Goal: Transaction & Acquisition: Subscribe to service/newsletter

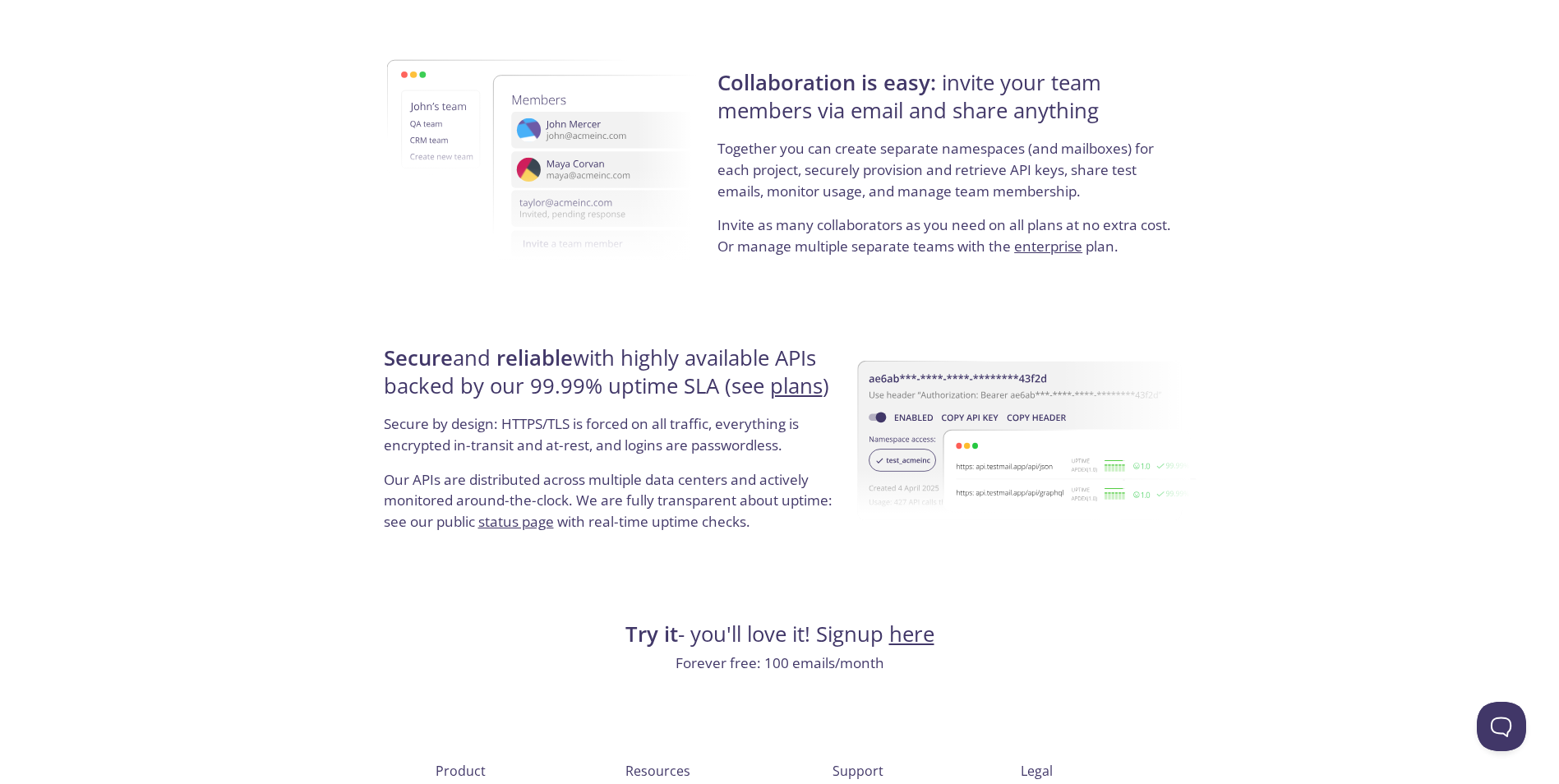
scroll to position [2974, 0]
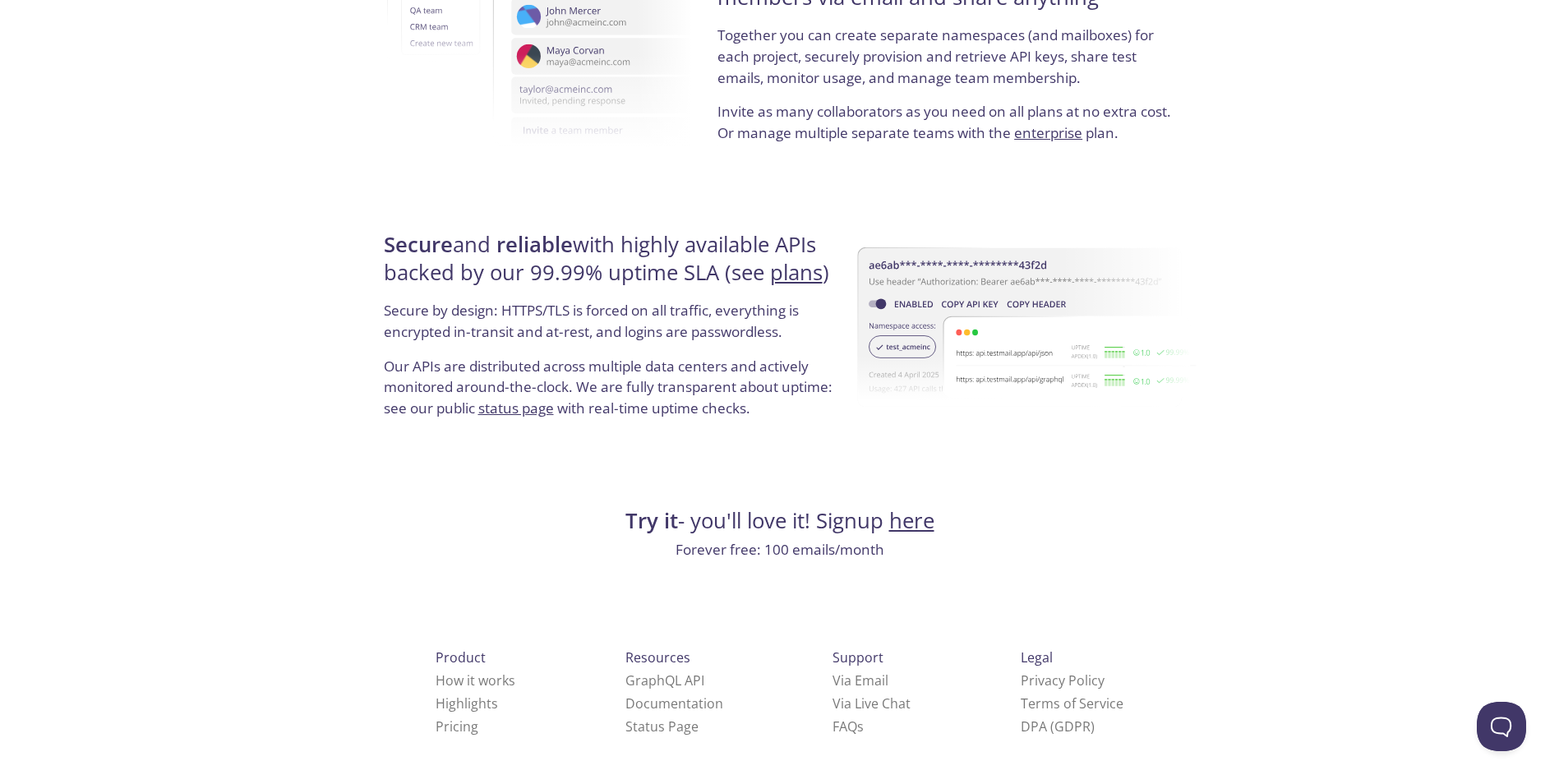
click at [920, 521] on link "here" at bounding box center [912, 520] width 45 height 29
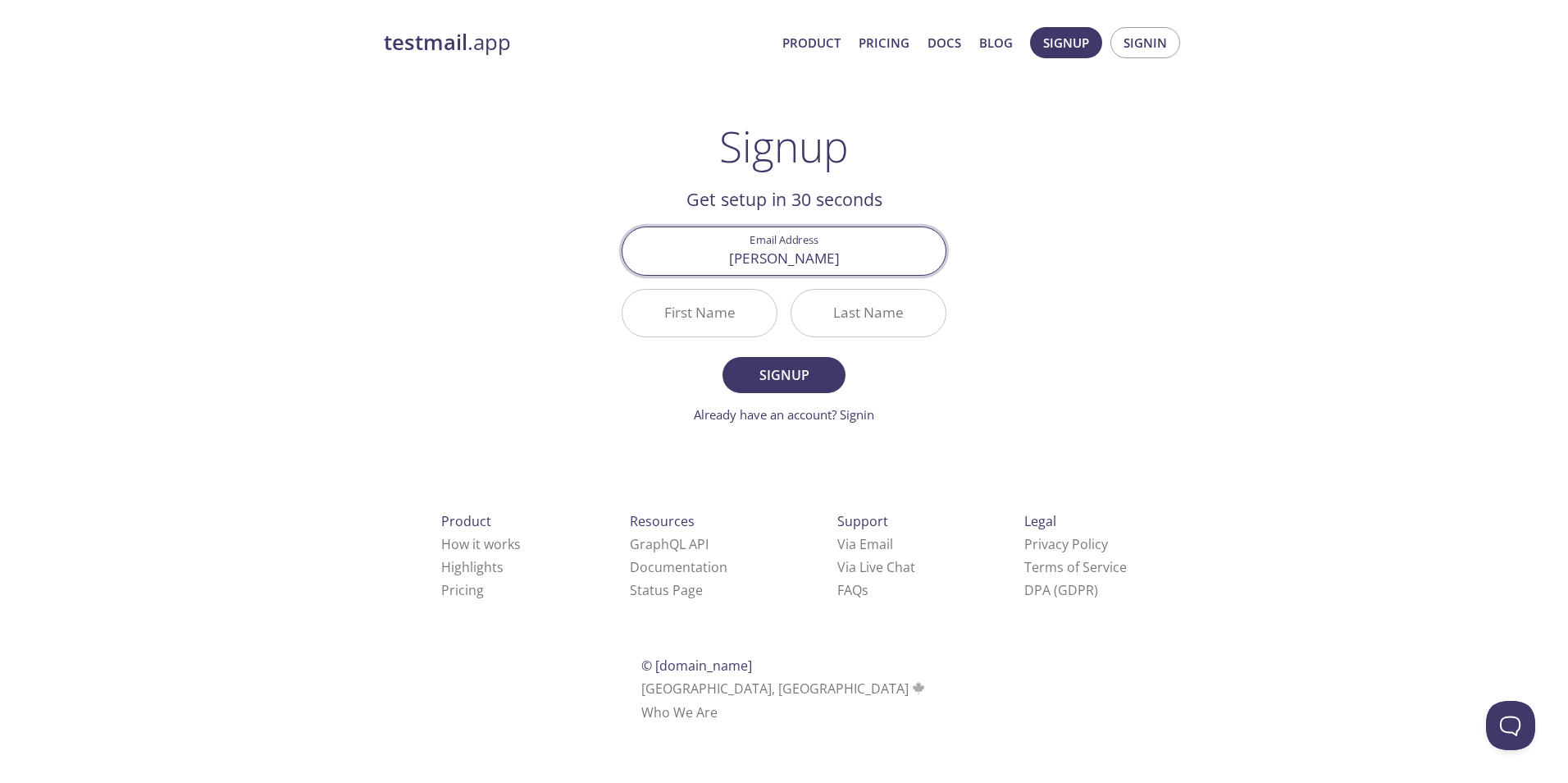
type input "[PERSON_NAME][EMAIL_ADDRESS][PERSON_NAME][PERSON_NAME][DOMAIN_NAME]"
click at [730, 308] on input "First Name" at bounding box center [699, 313] width 154 height 47
type input "J"
type input "Jozef"
type input "b"
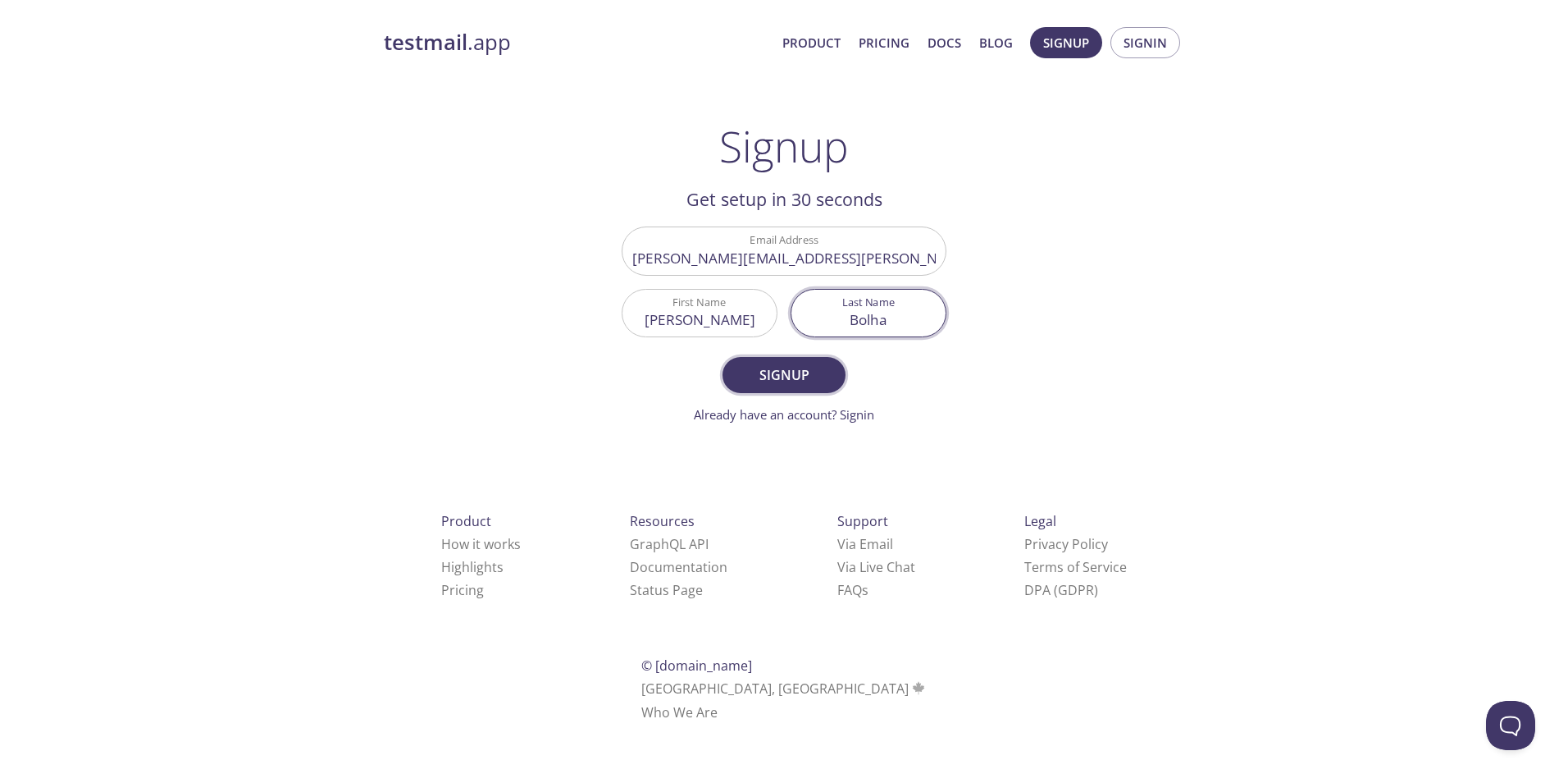
type input "Bolha"
click at [809, 372] on span "Signup" at bounding box center [784, 375] width 87 height 23
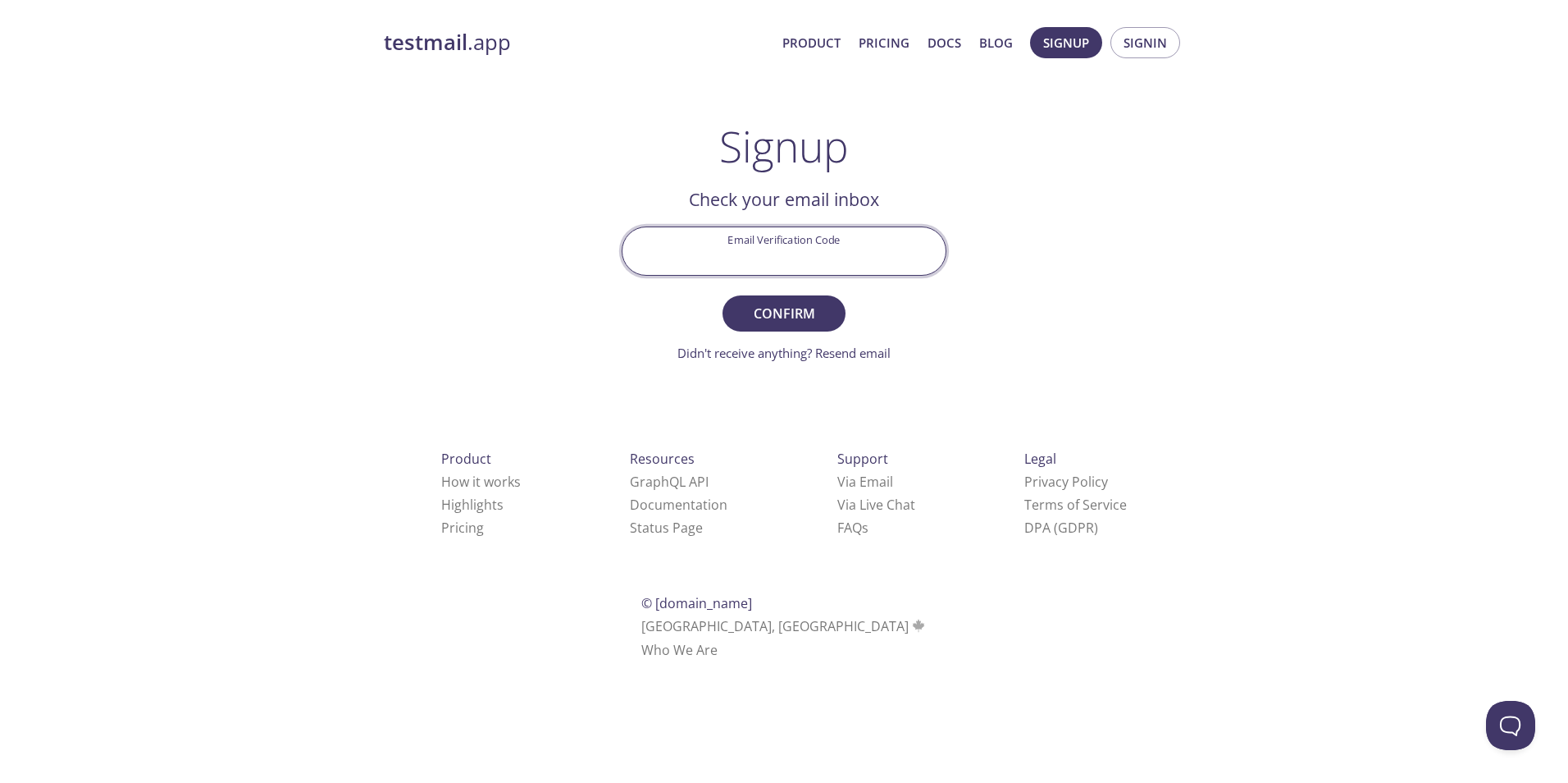
click at [814, 247] on input "Email Verification Code" at bounding box center [784, 250] width 324 height 47
paste input "D3JJJVZ"
type input "D3JJJVZ"
click at [786, 313] on span "Confirm" at bounding box center [784, 314] width 87 height 23
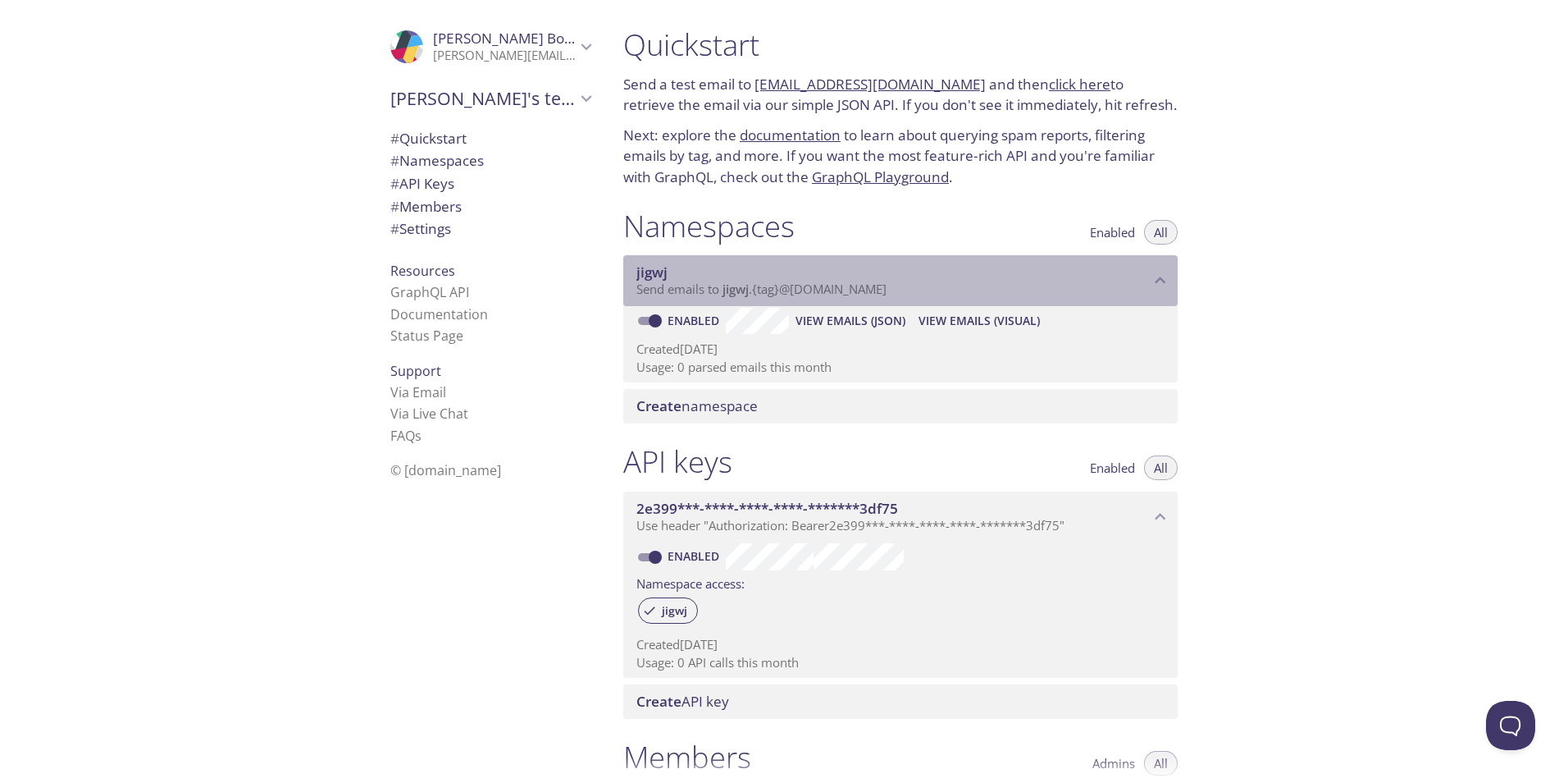
click at [771, 290] on span "Send emails to jigwj . {tag} @inbox.testmail.app" at bounding box center [761, 289] width 250 height 17
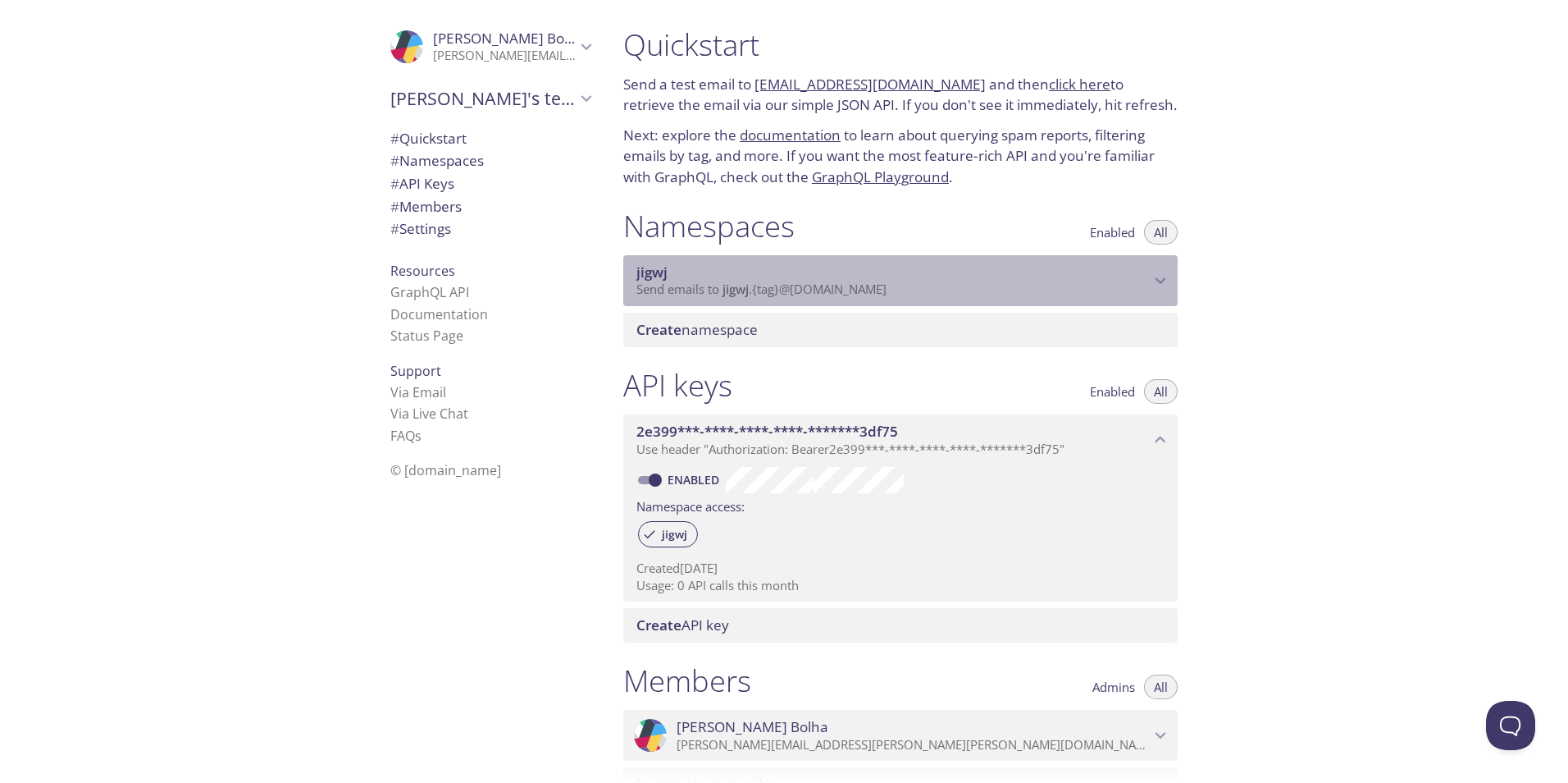
click at [771, 290] on span "Send emails to jigwj . {tag} @inbox.testmail.app" at bounding box center [761, 289] width 250 height 17
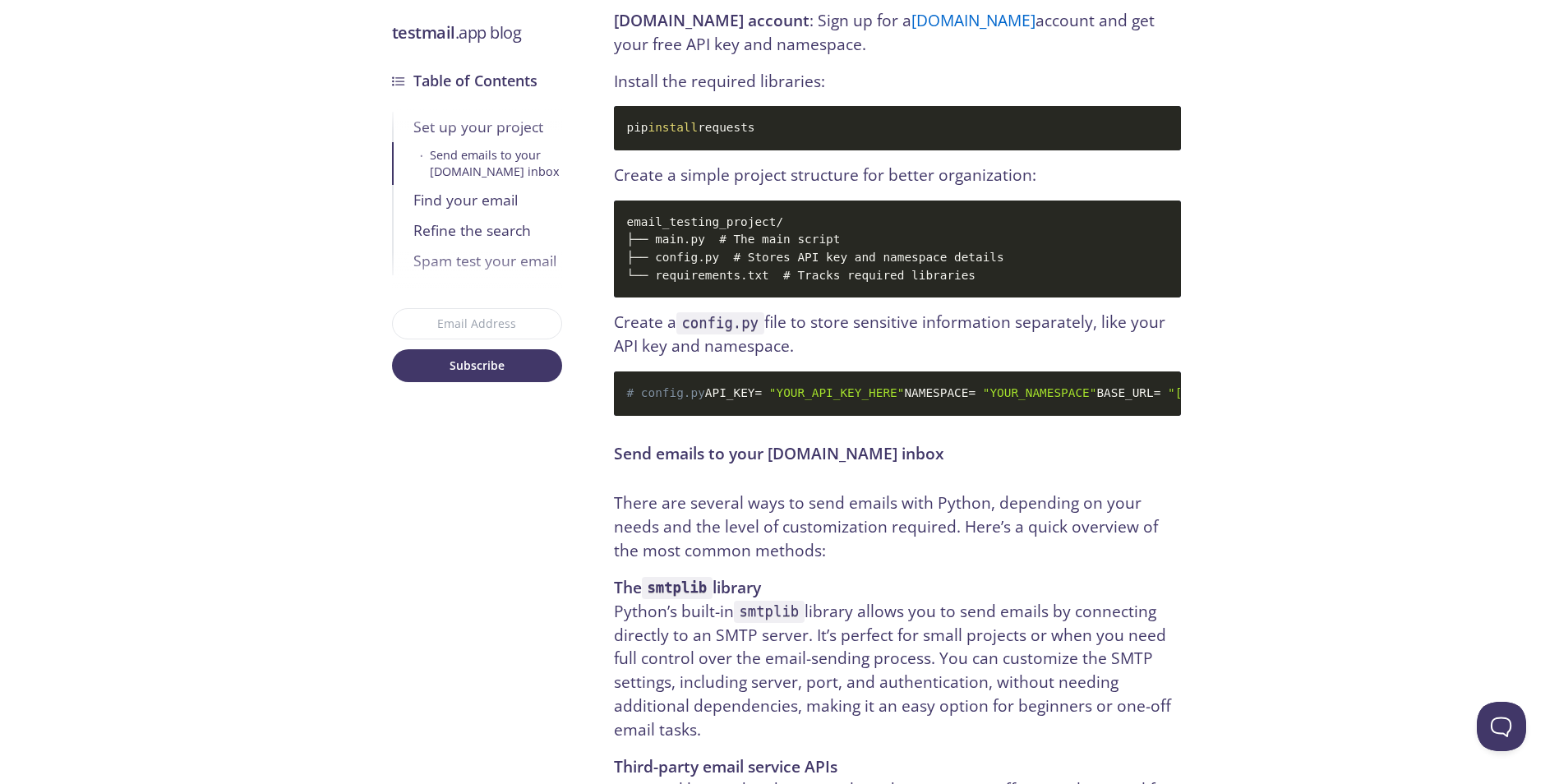
scroll to position [968, 0]
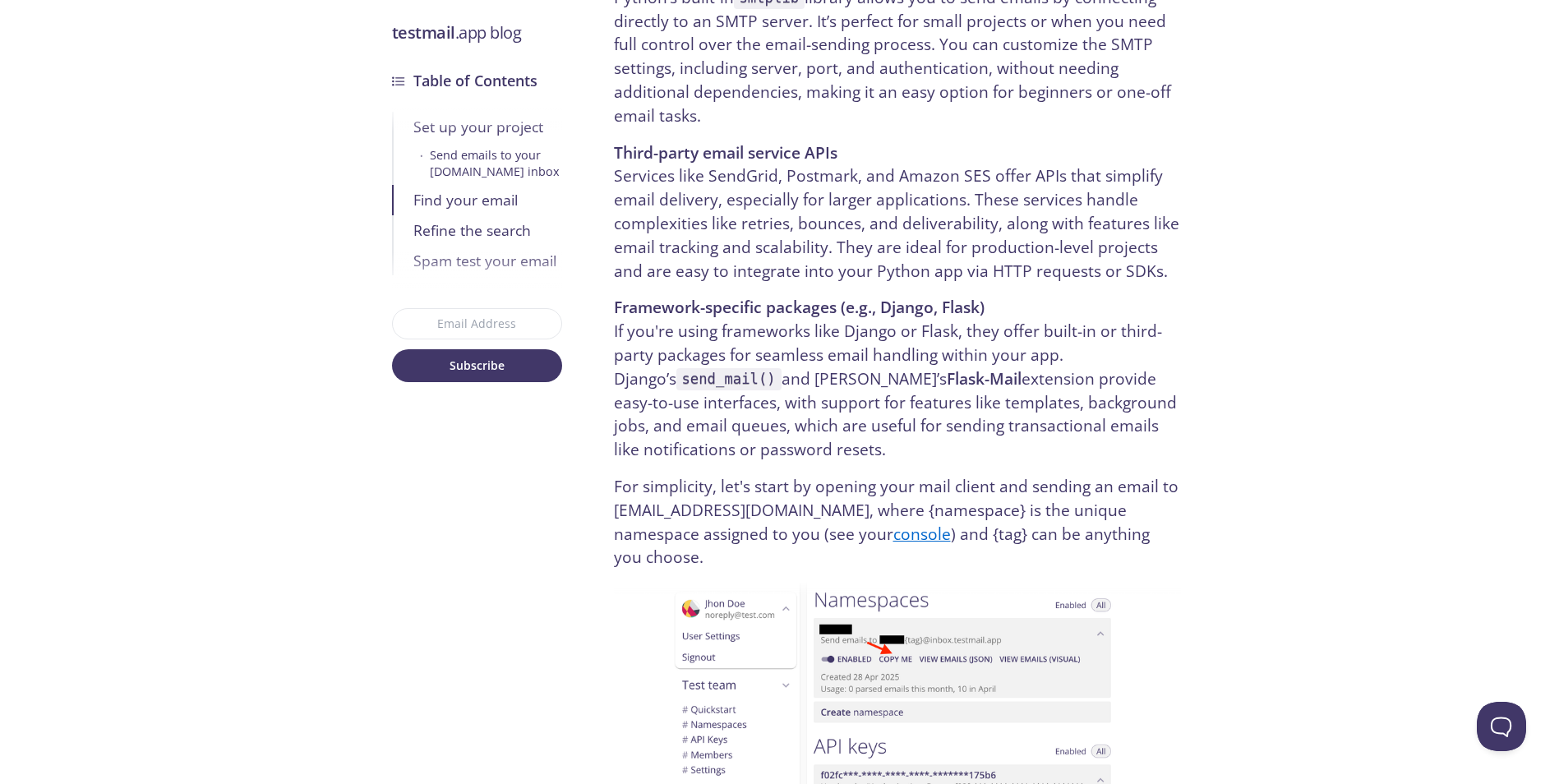
scroll to position [1545, 0]
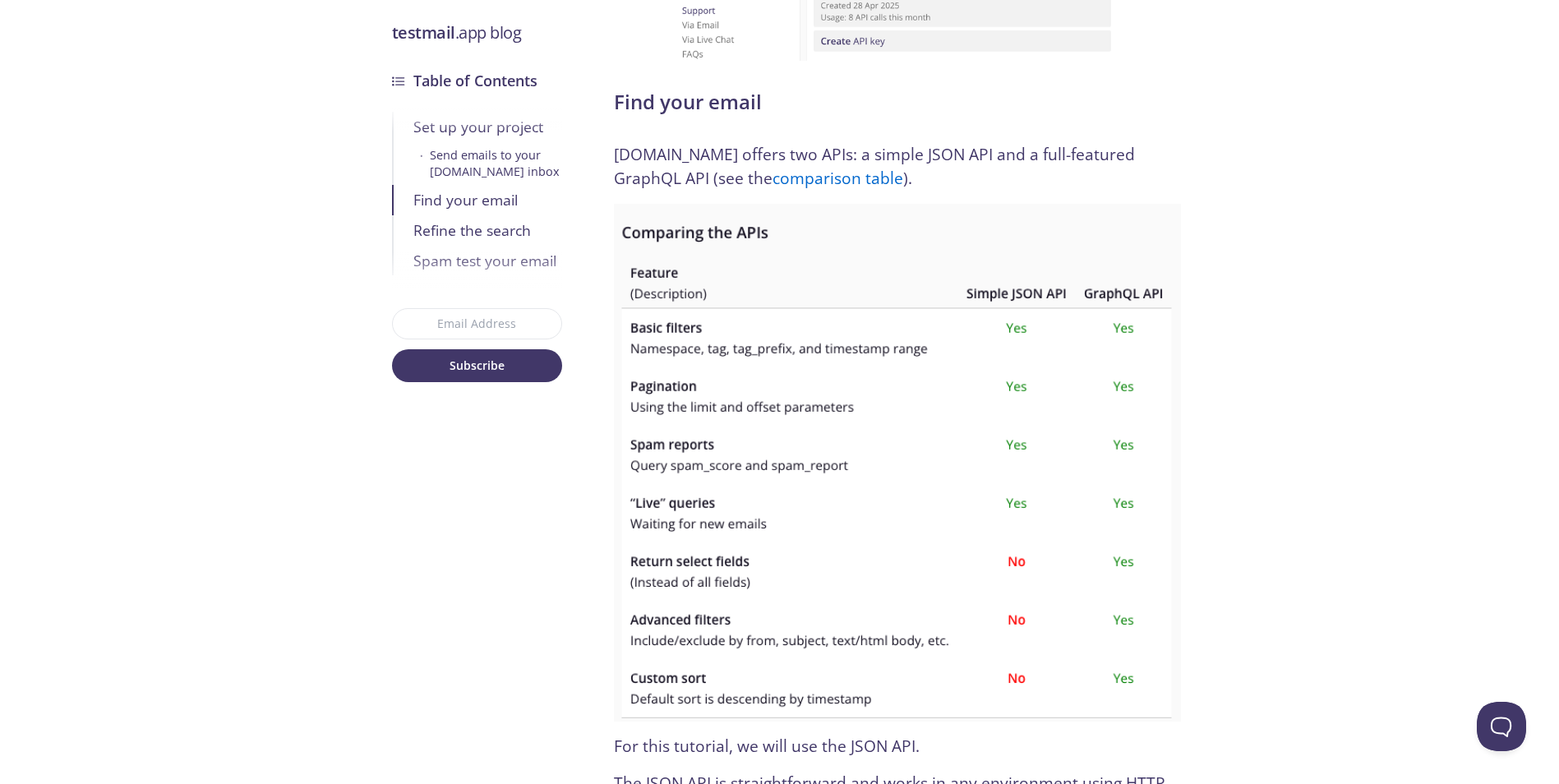
scroll to position [2412, 0]
